Goal: Task Accomplishment & Management: Use online tool/utility

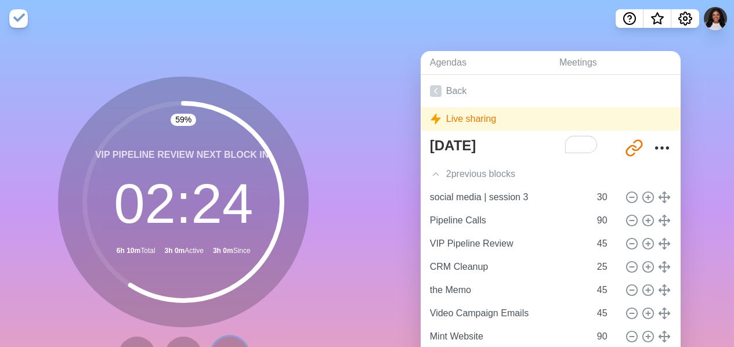
scroll to position [84, 0]
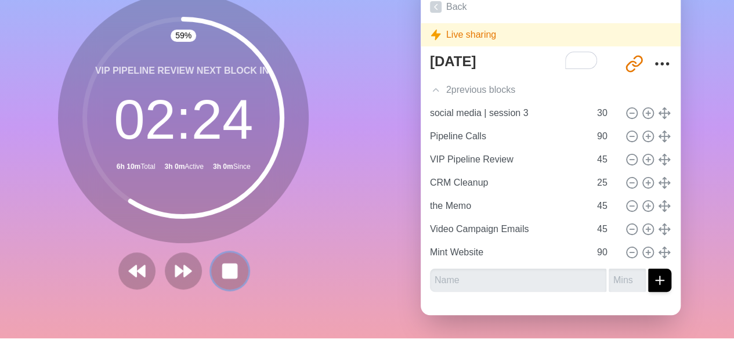
click at [231, 274] on rect at bounding box center [230, 271] width 14 height 14
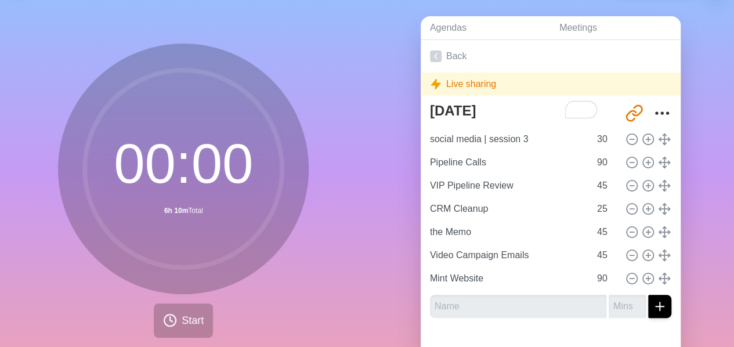
scroll to position [0, 0]
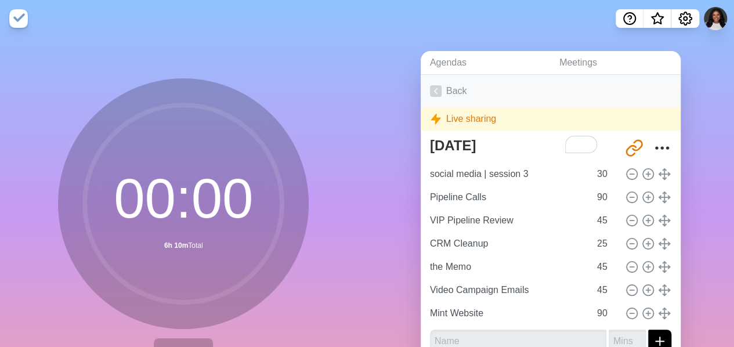
click at [430, 86] on icon at bounding box center [436, 91] width 12 height 12
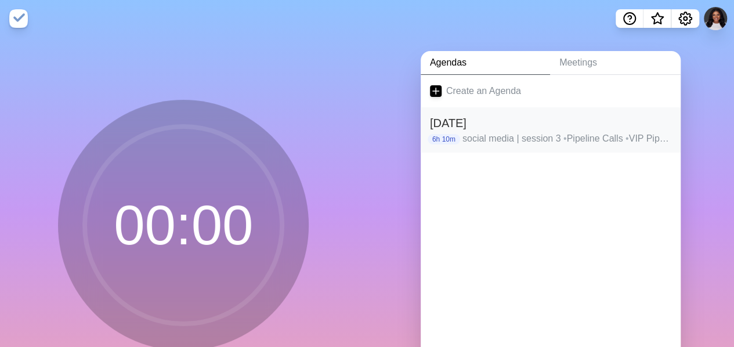
click at [606, 133] on p "social media | session 3 • Pipeline Calls • VIP Pipeline Review • CRM Cleanup •…" at bounding box center [566, 139] width 209 height 14
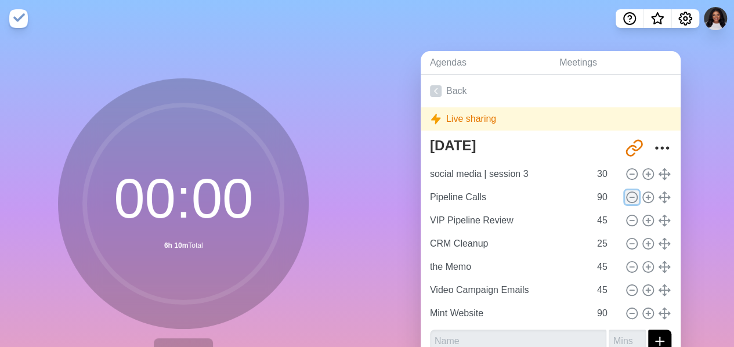
click at [625, 197] on icon at bounding box center [631, 197] width 13 height 13
type input "VIP Pipeline Review"
type input "45"
type input "CRM Cleanup"
type input "25"
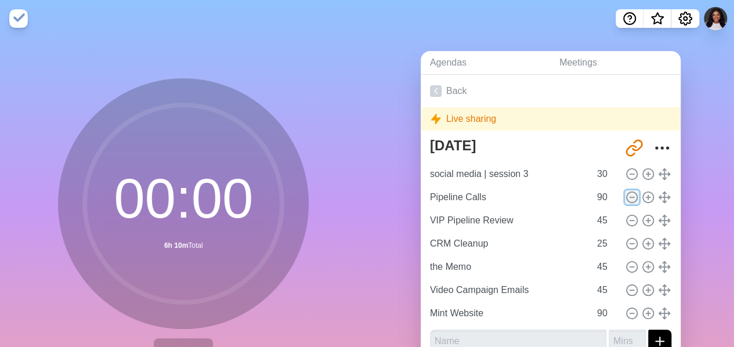
type input "the Memo"
type input "45"
type input "Video Campaign Emails"
type input "Mint Website"
type input "90"
